Goal: Find specific page/section: Find specific page/section

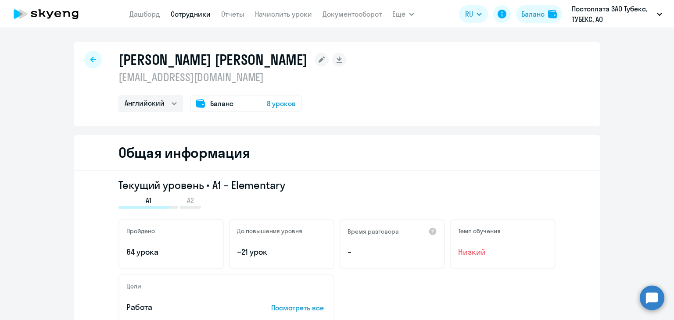
select select "english"
click at [148, 18] on link "Дашборд" at bounding box center [145, 14] width 31 height 9
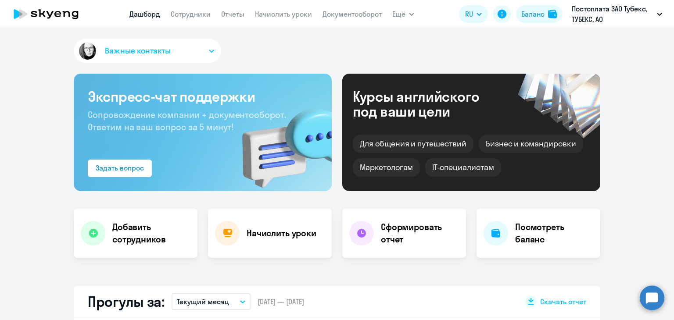
select select "30"
